Goal: Find specific page/section: Find specific page/section

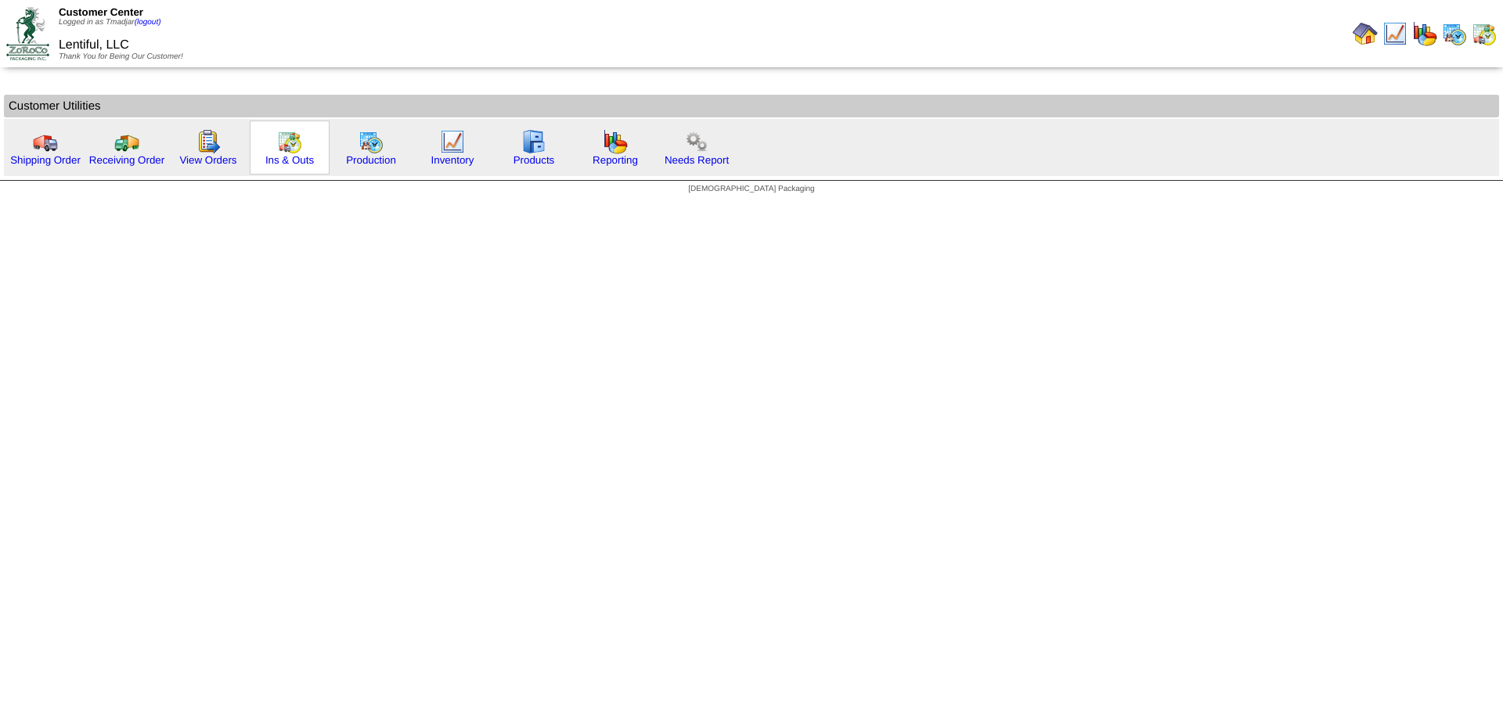
click at [275, 146] on div "Ins & Outs" at bounding box center [290, 148] width 80 height 54
click at [281, 146] on img at bounding box center [289, 141] width 25 height 25
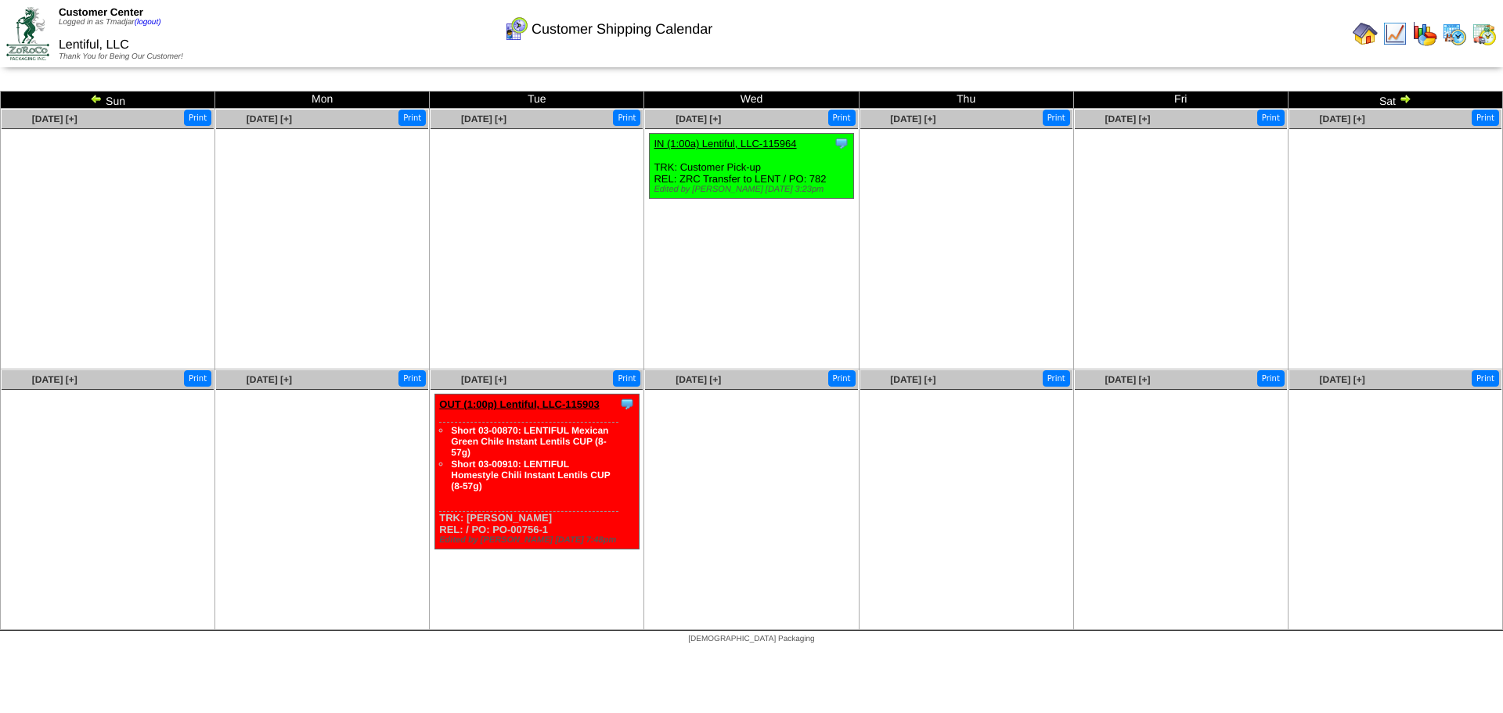
click at [1447, 41] on img at bounding box center [1454, 33] width 25 height 25
